Goal: Register for event/course

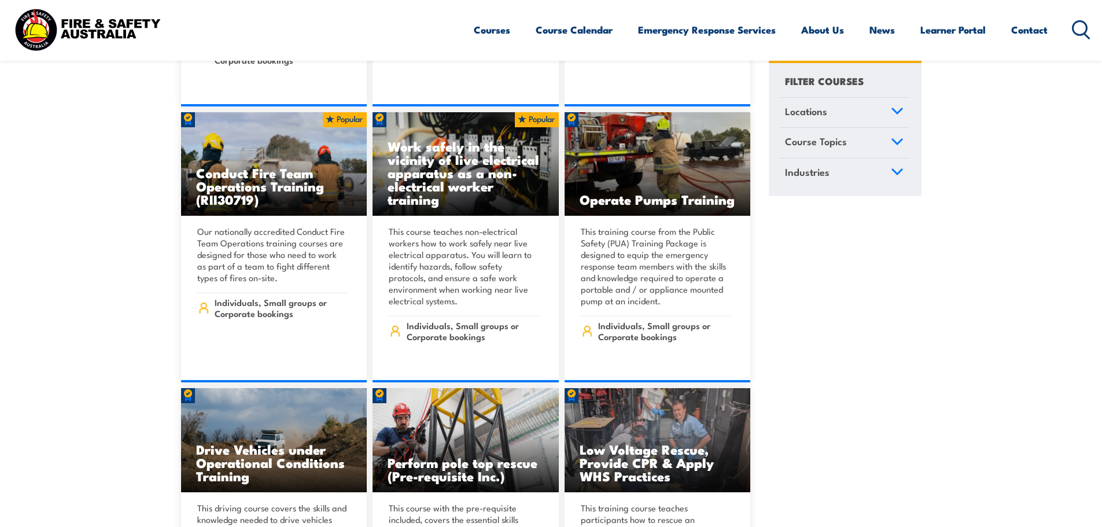
scroll to position [2257, 0]
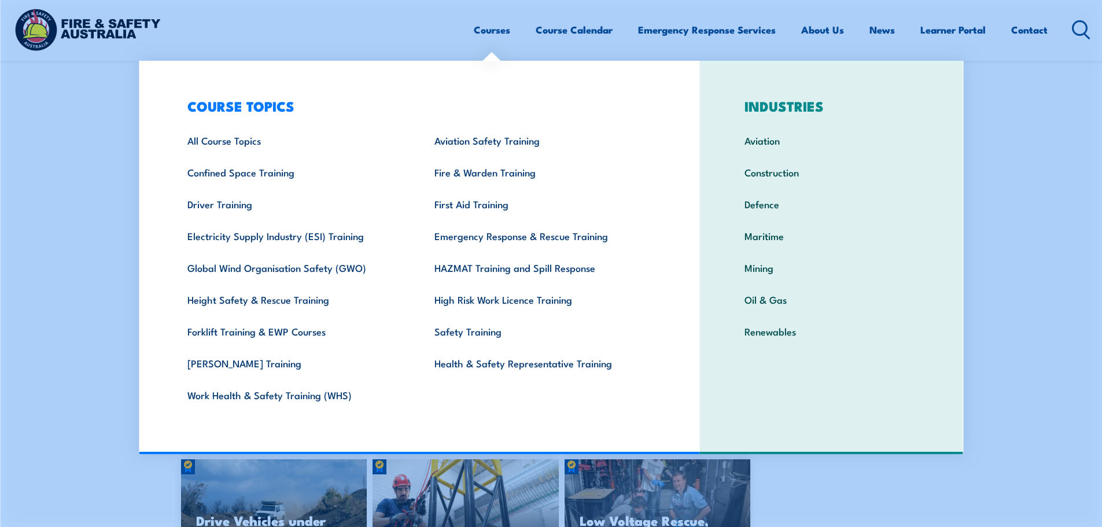
click at [480, 28] on link "Courses" at bounding box center [492, 29] width 36 height 31
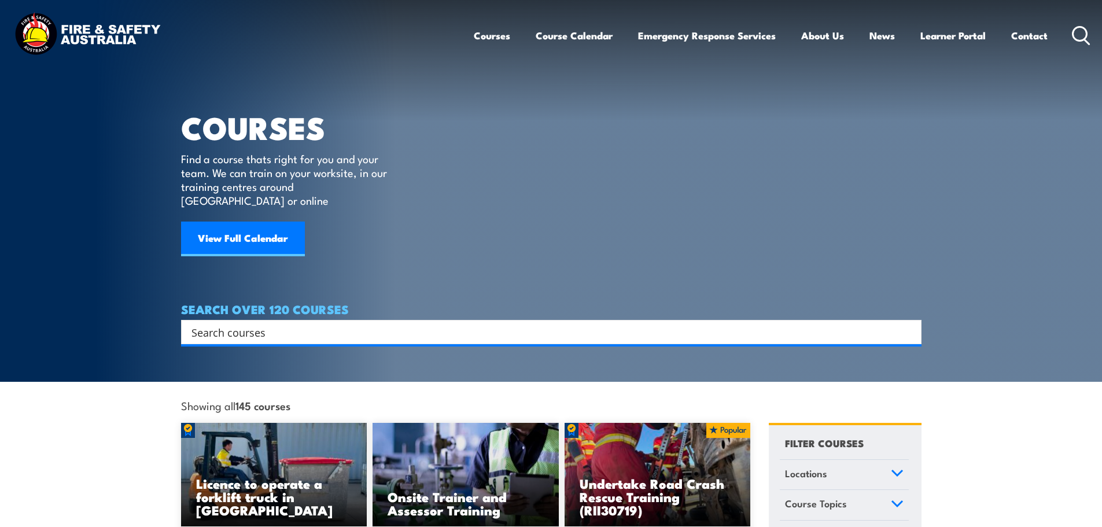
click at [314, 323] on input "Search input" at bounding box center [544, 331] width 705 height 17
type input "fire warden"
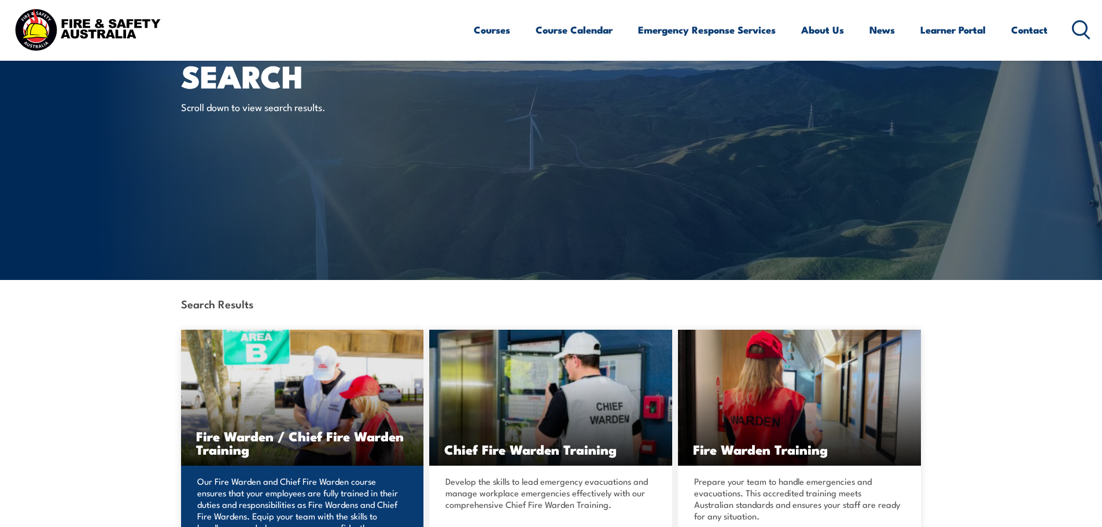
scroll to position [174, 0]
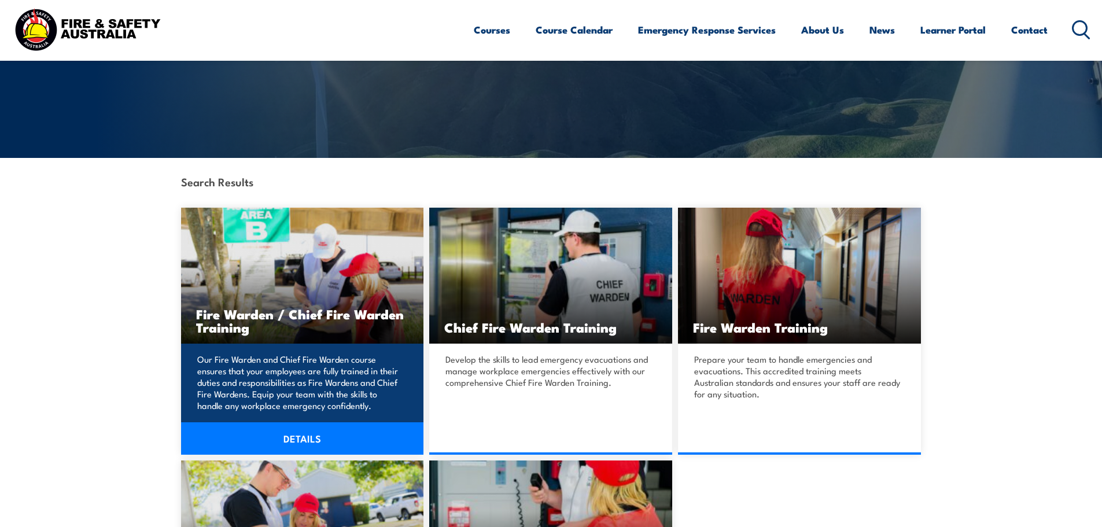
click at [338, 307] on h3 "Fire Warden / Chief Fire Warden Training" at bounding box center [302, 320] width 213 height 27
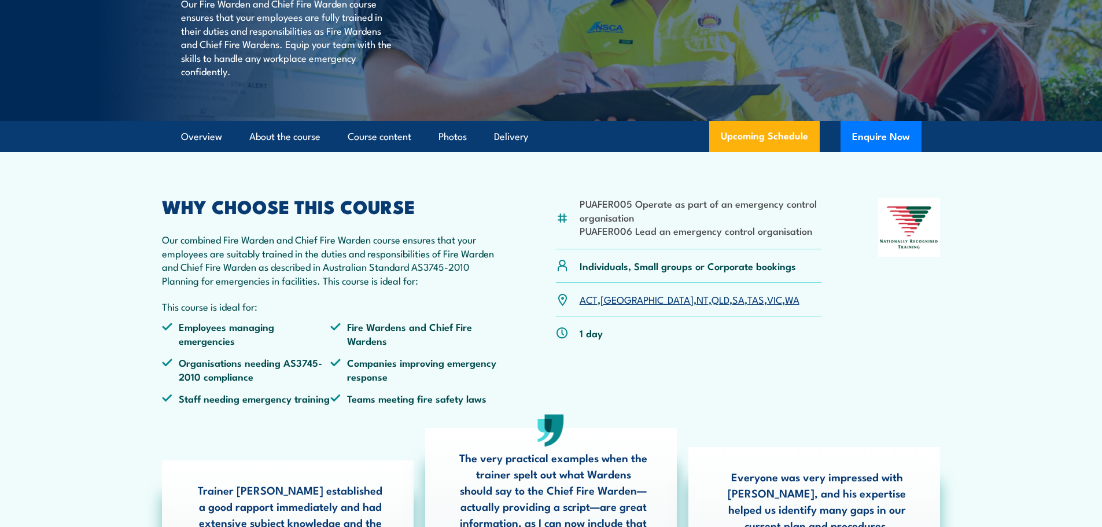
scroll to position [231, 0]
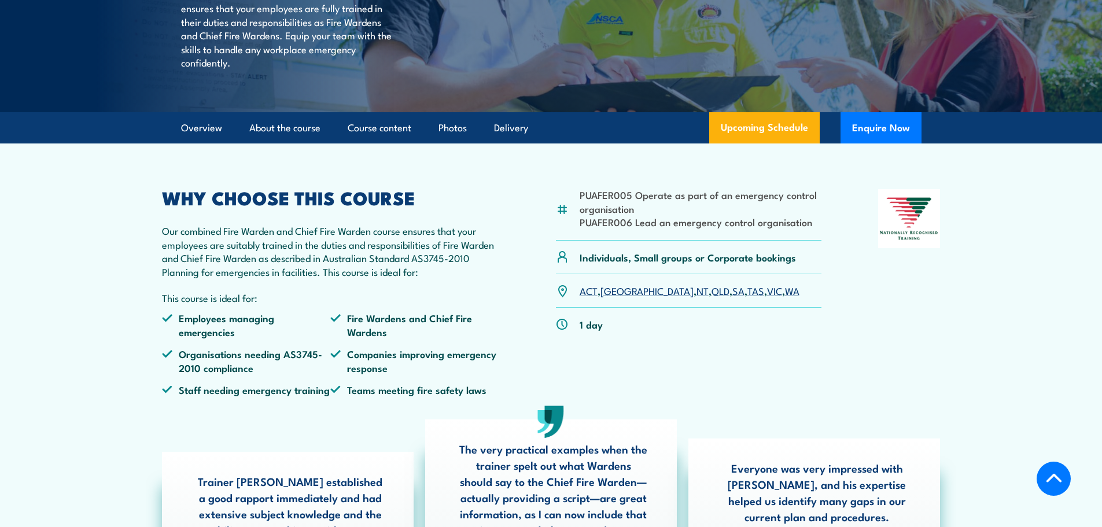
click at [785, 297] on link "WA" at bounding box center [792, 291] width 14 height 14
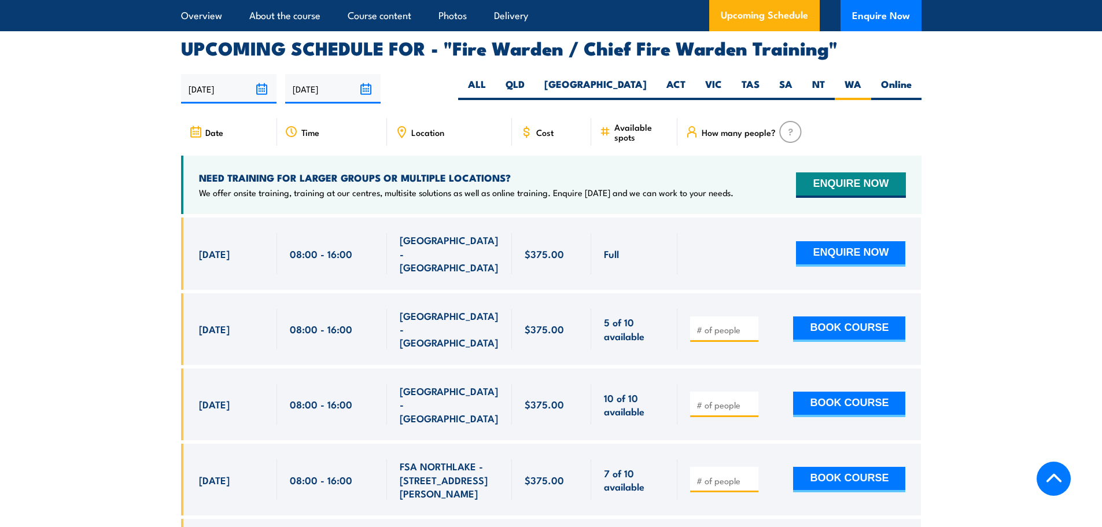
scroll to position [2049, 0]
